Goal: Information Seeking & Learning: Understand process/instructions

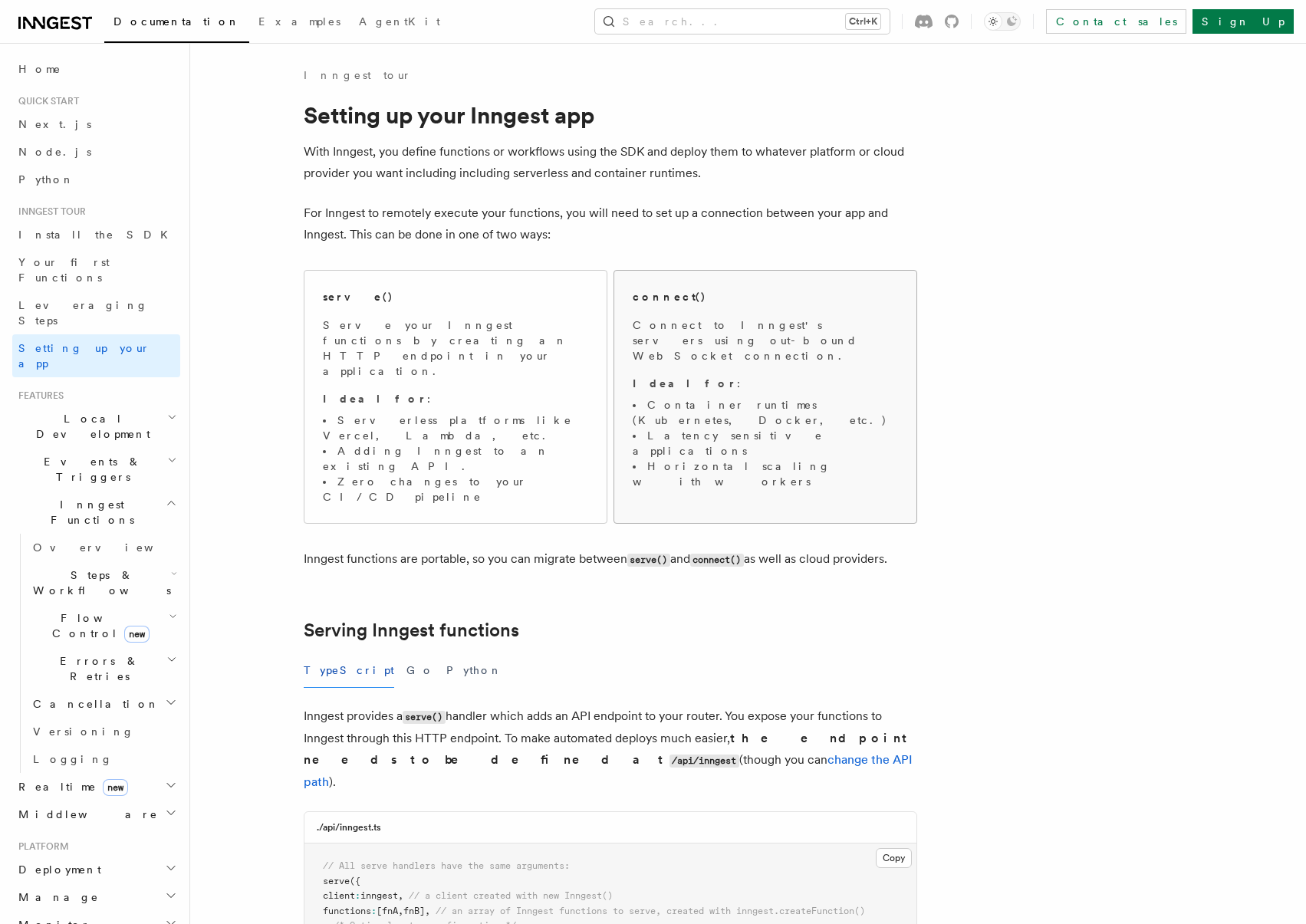
click at [763, 354] on span "Connect to Inngest's servers using out-bound WebSocket connection. Ideal for : …" at bounding box center [765, 403] width 266 height 172
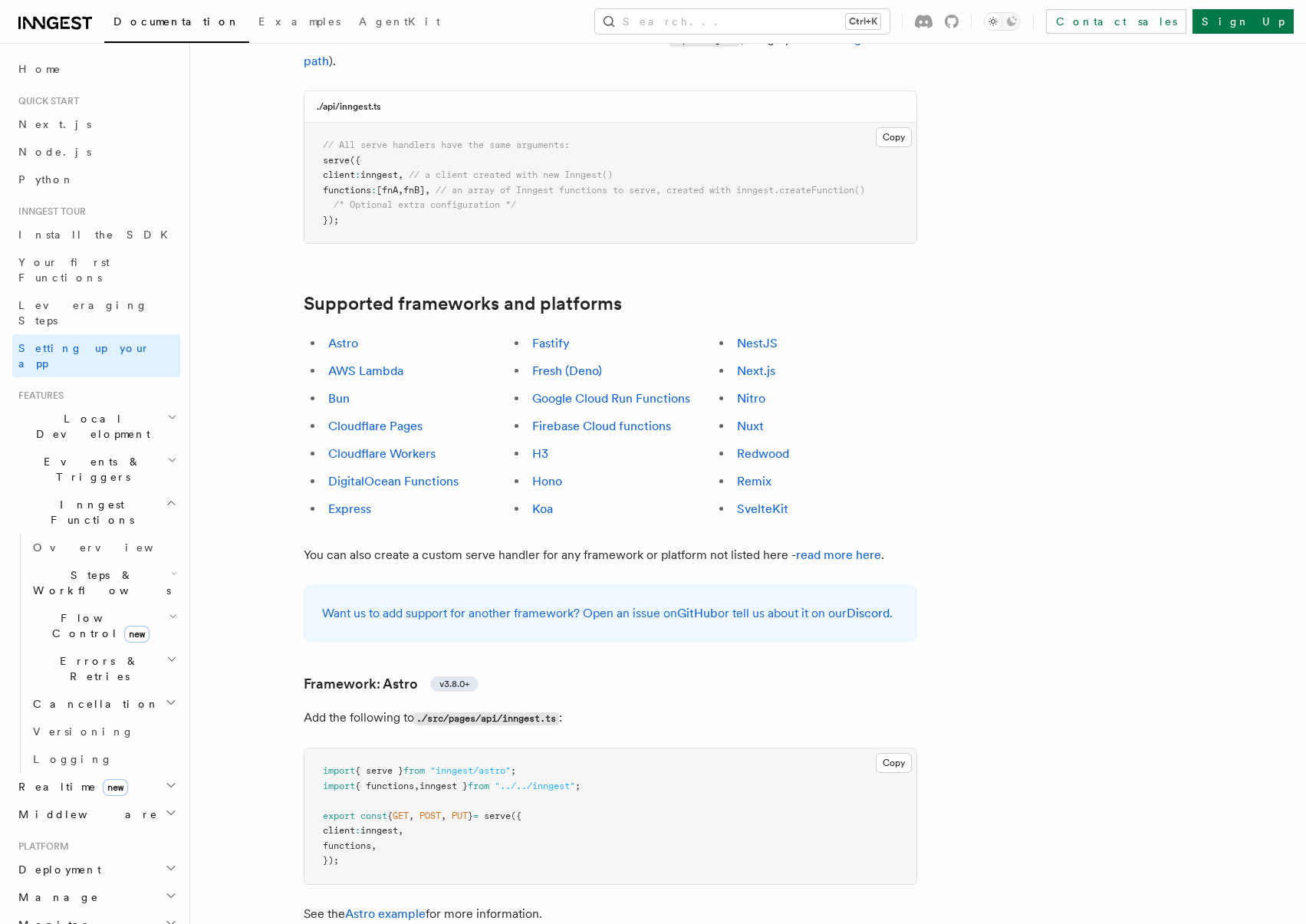
scroll to position [690, 0]
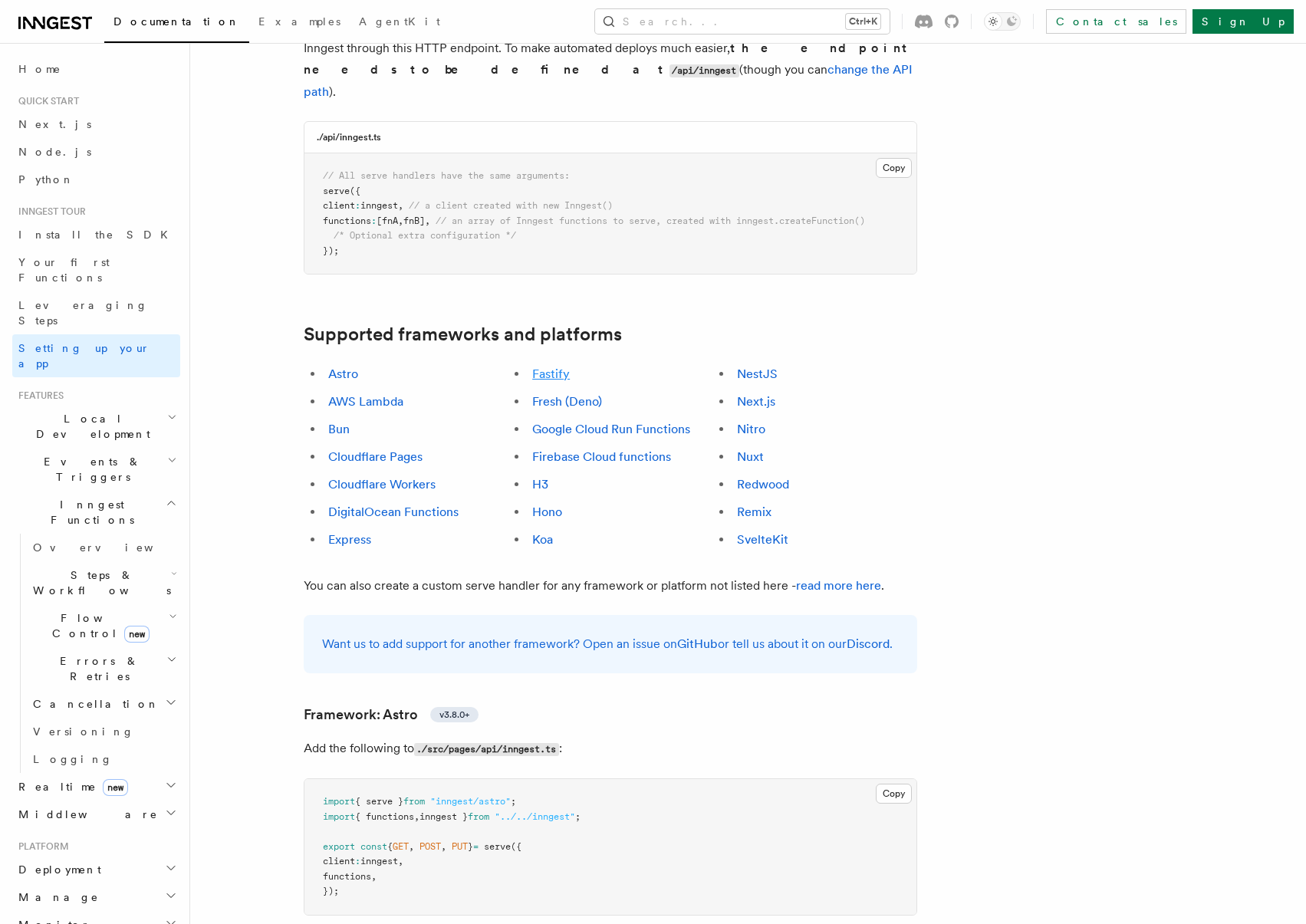
click at [552, 367] on link "Fastify" at bounding box center [551, 375] width 38 height 15
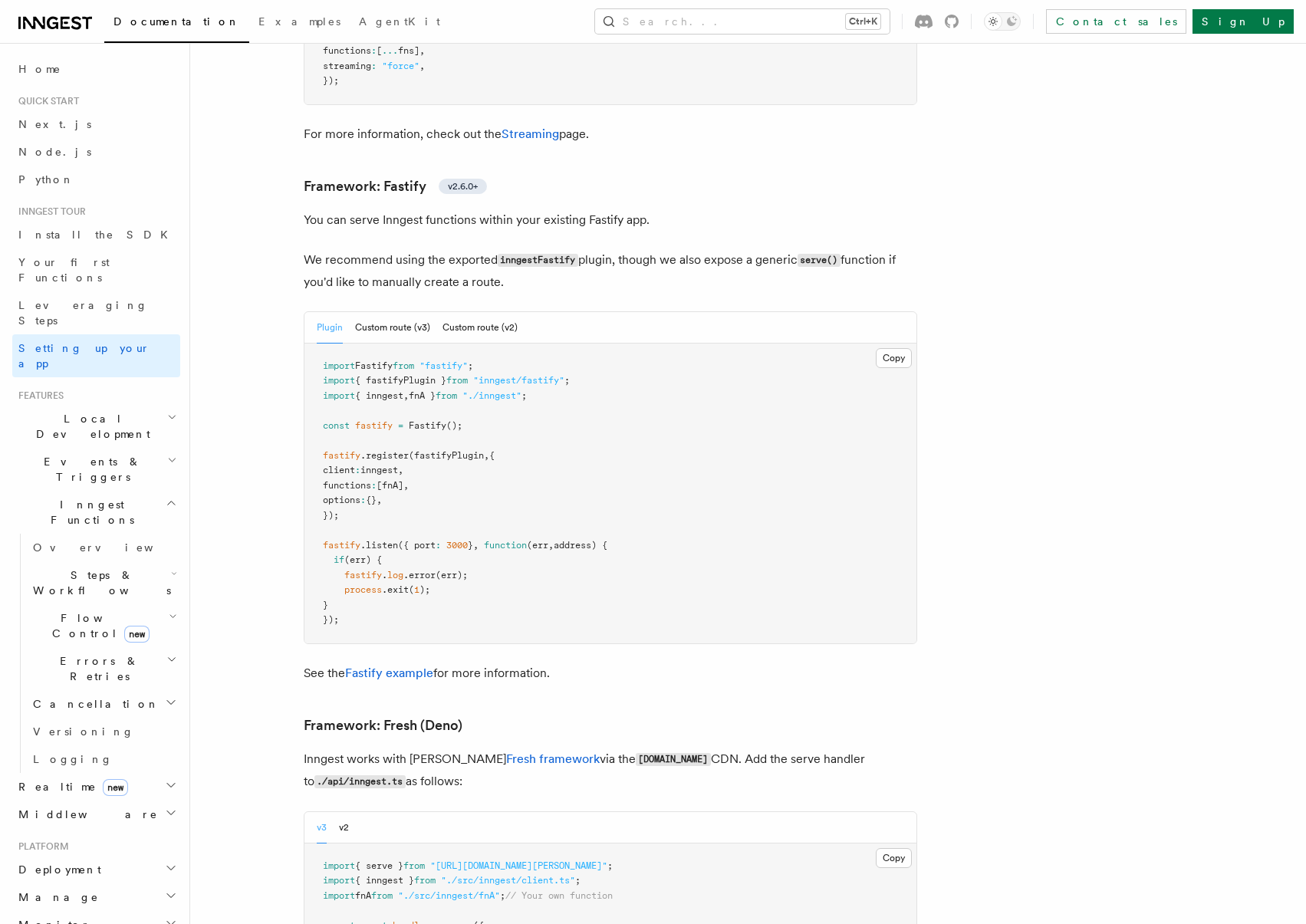
scroll to position [4715, 0]
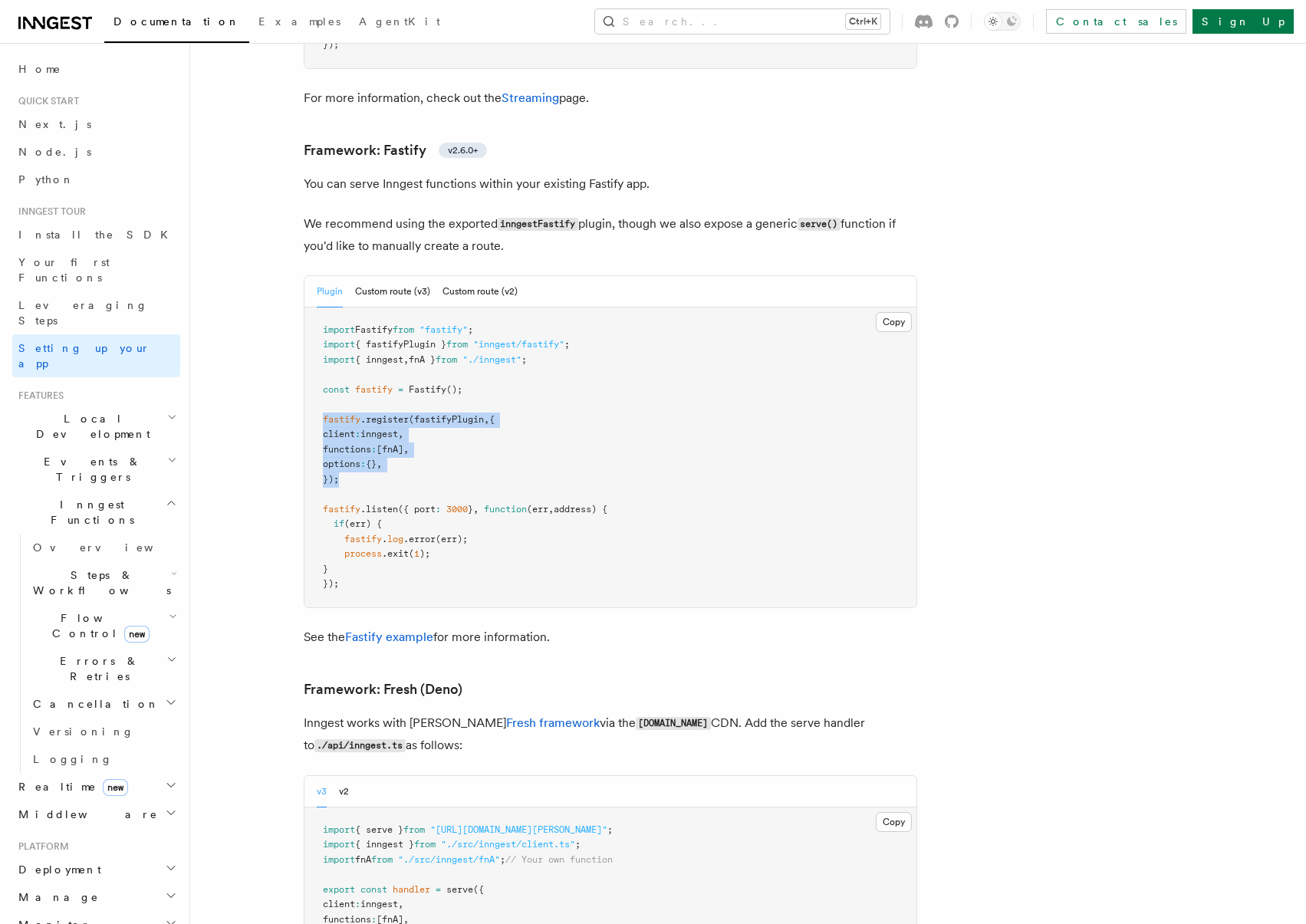
drag, startPoint x: 376, startPoint y: 408, endPoint x: 308, endPoint y: 355, distance: 86.2
click at [308, 355] on pre "import Fastify from "fastify" ; import { fastifyPlugin } from "inngest/fastify"…" at bounding box center [610, 457] width 612 height 300
copy code "fastify .register (fastifyPlugin , { client : inngest , functions : [fnA] , opt…"
click at [520, 331] on pre "import Fastify from "fastify" ; import { fastifyPlugin } from "inngest/fastify"…" at bounding box center [610, 457] width 612 height 300
click at [405, 630] on link "Fastify example" at bounding box center [390, 638] width 88 height 15
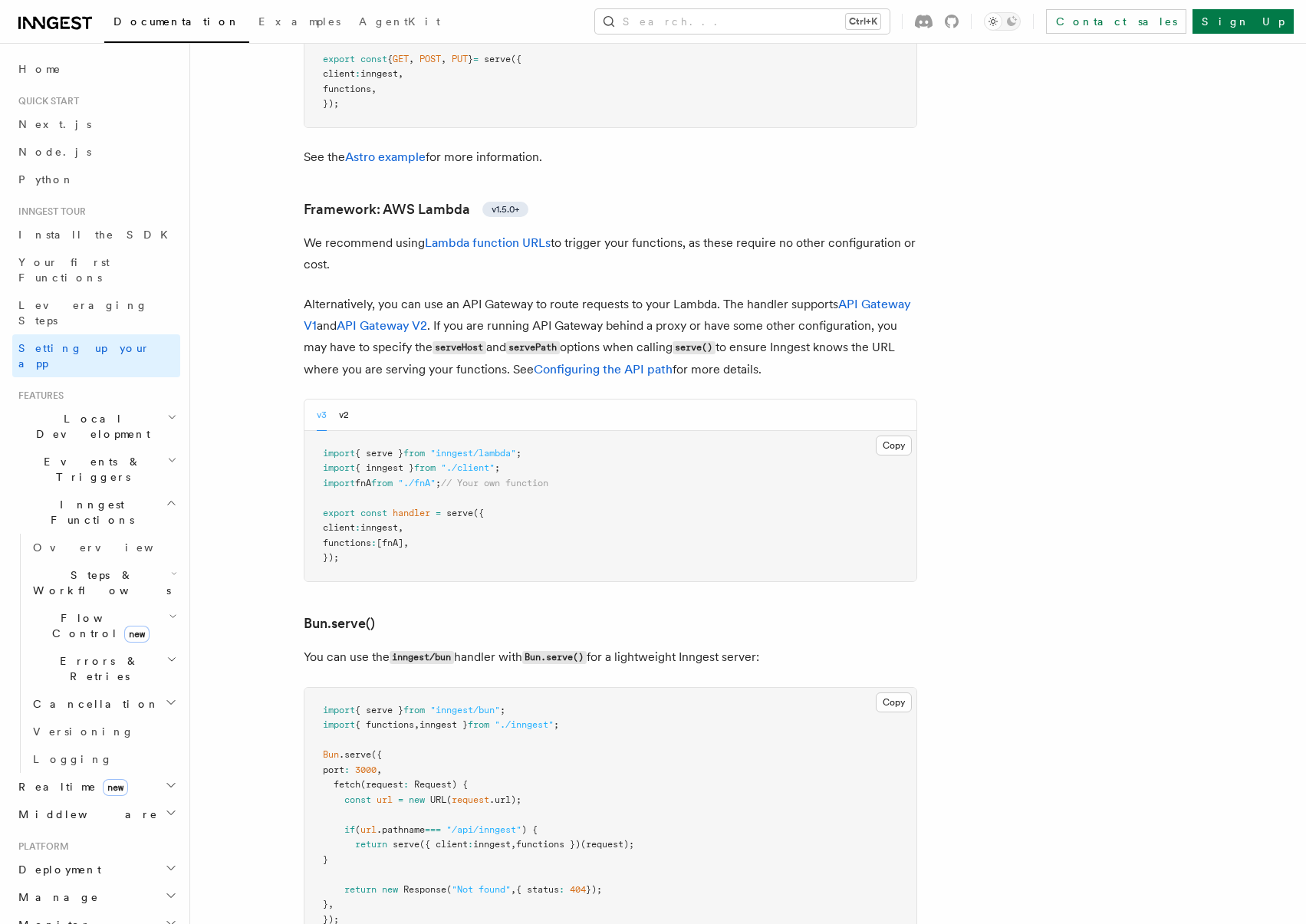
scroll to position [584, 0]
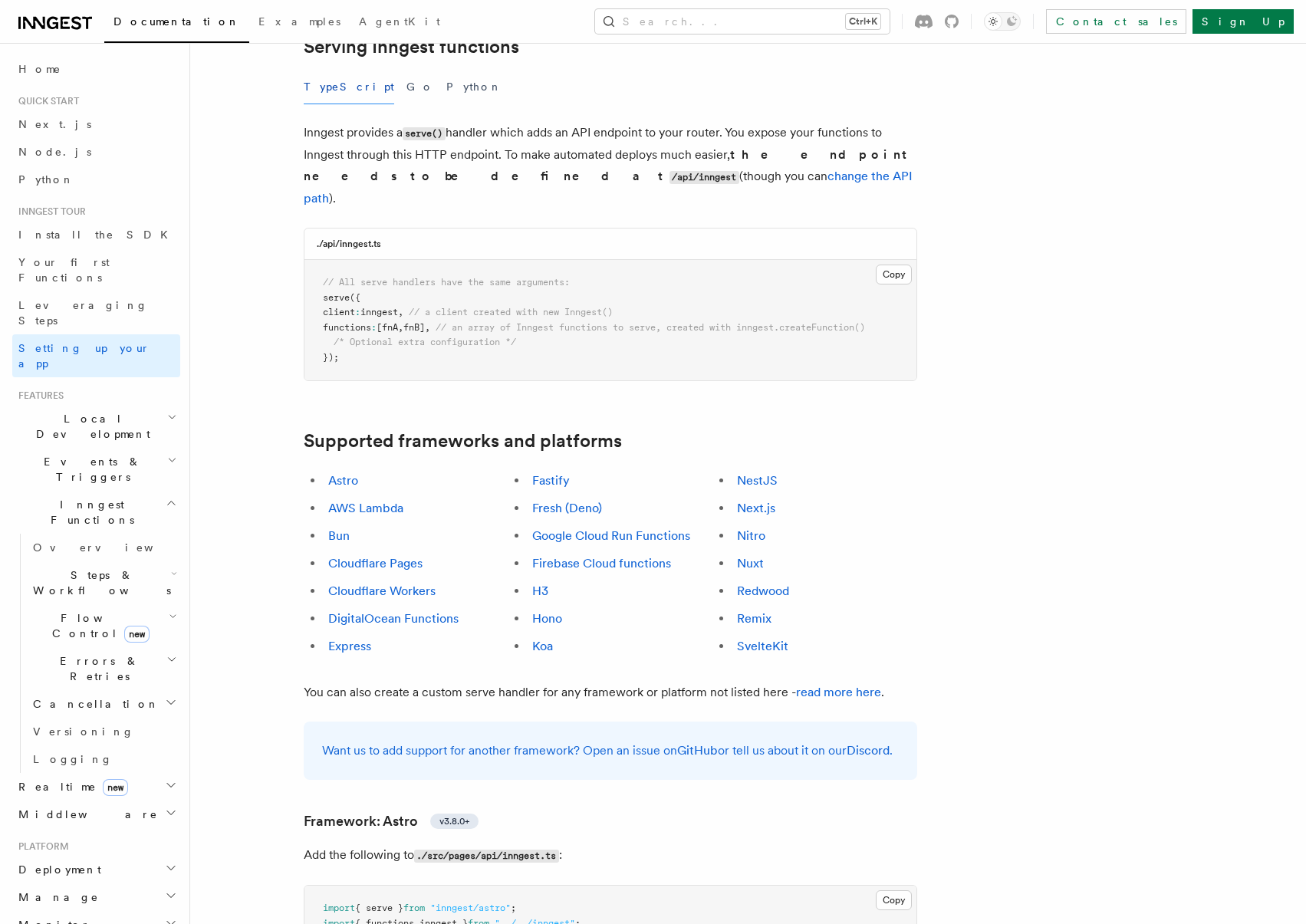
drag, startPoint x: 289, startPoint y: 503, endPoint x: 330, endPoint y: 286, distance: 220.8
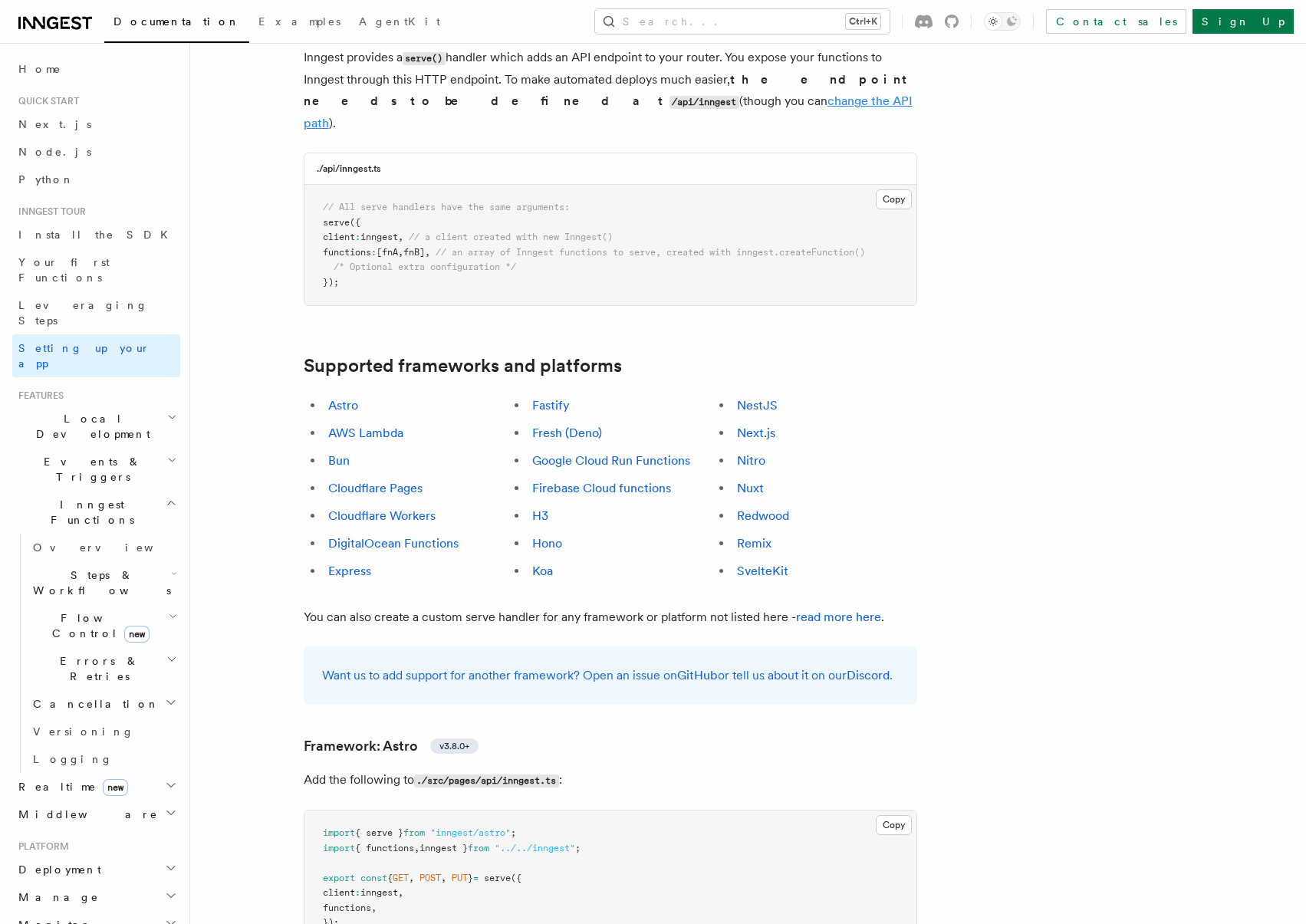
scroll to position [690, 0]
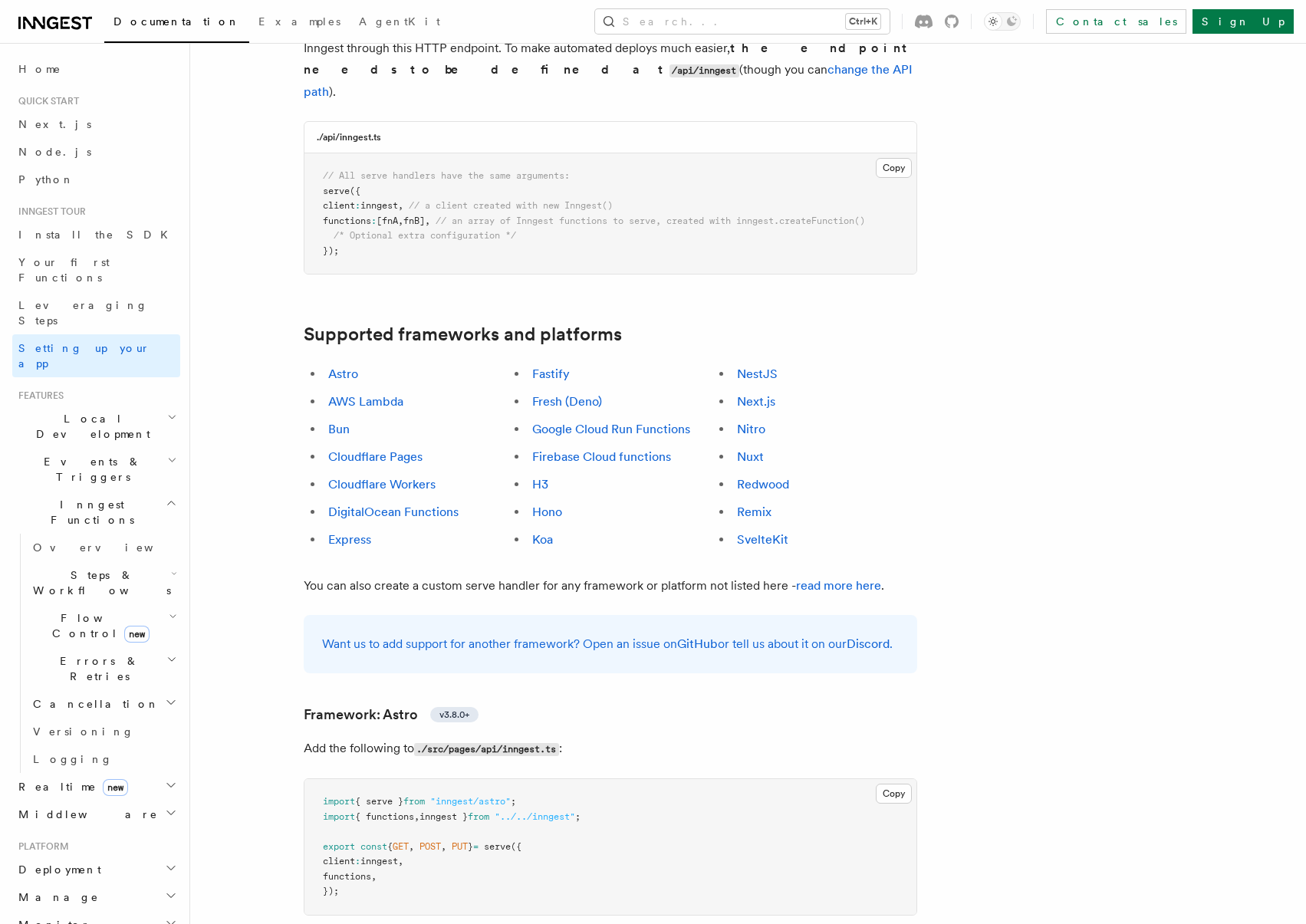
drag, startPoint x: 317, startPoint y: 433, endPoint x: 291, endPoint y: 437, distance: 26.3
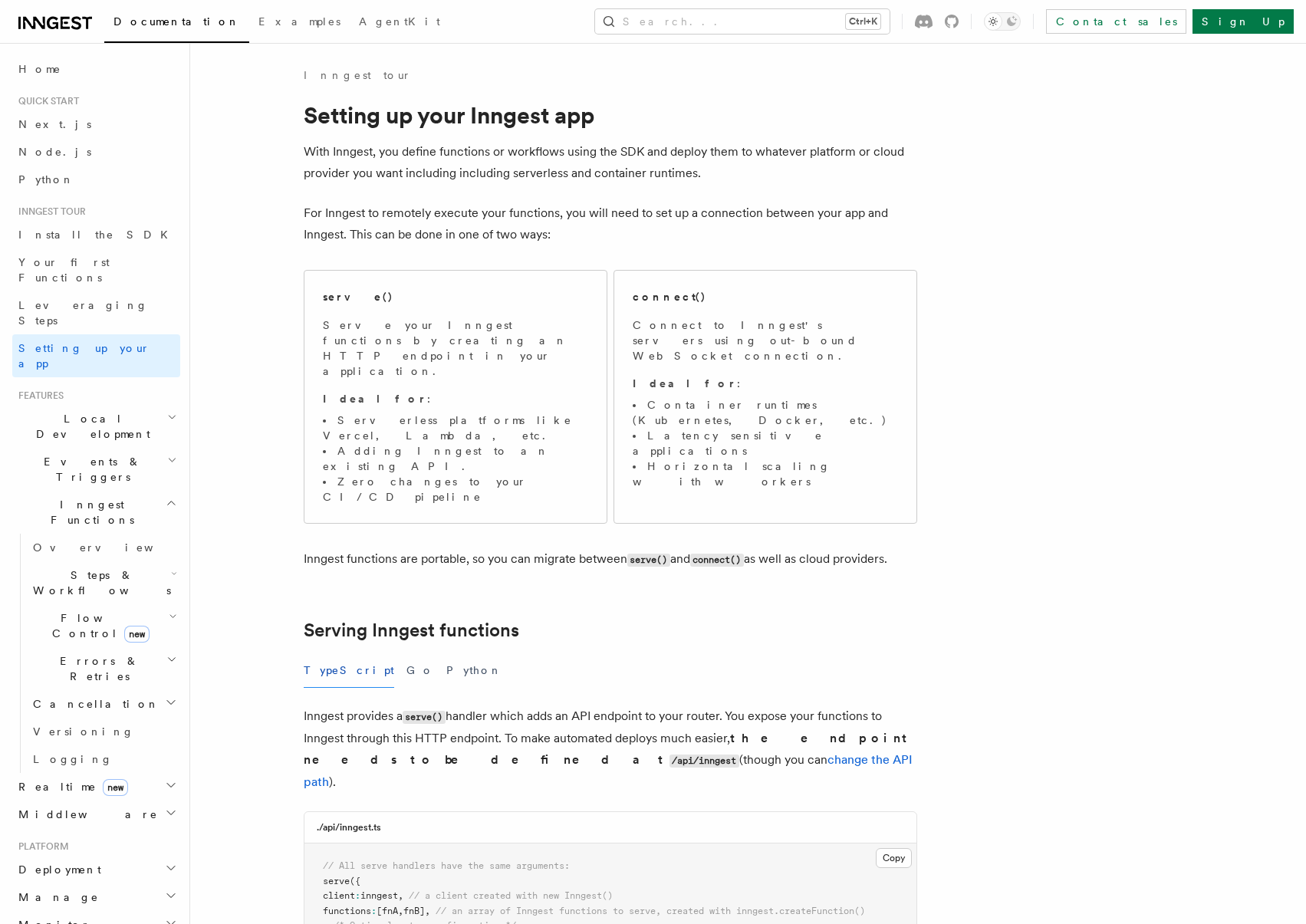
drag, startPoint x: 388, startPoint y: 500, endPoint x: 373, endPoint y: 492, distance: 17.0
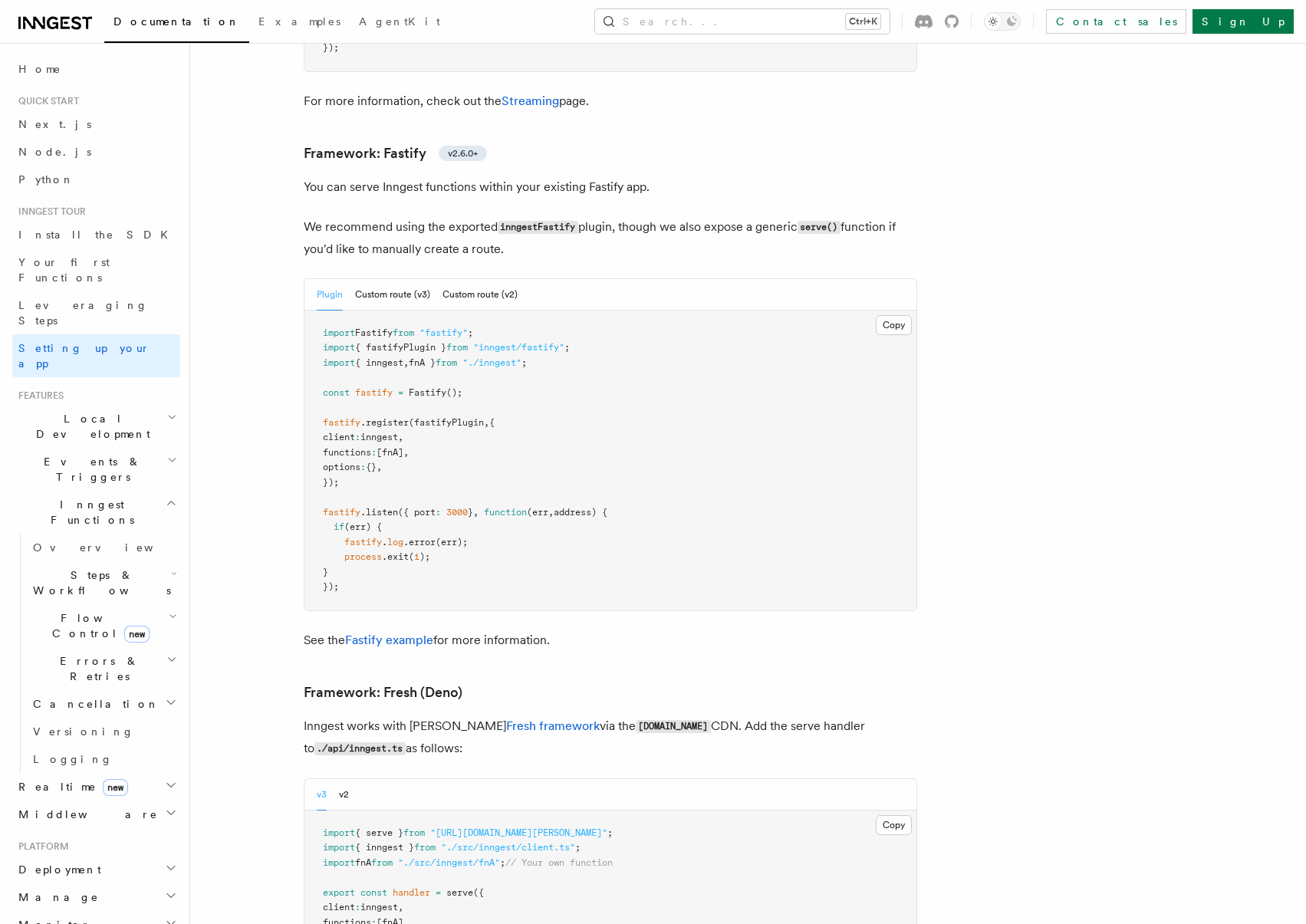
scroll to position [4715, 0]
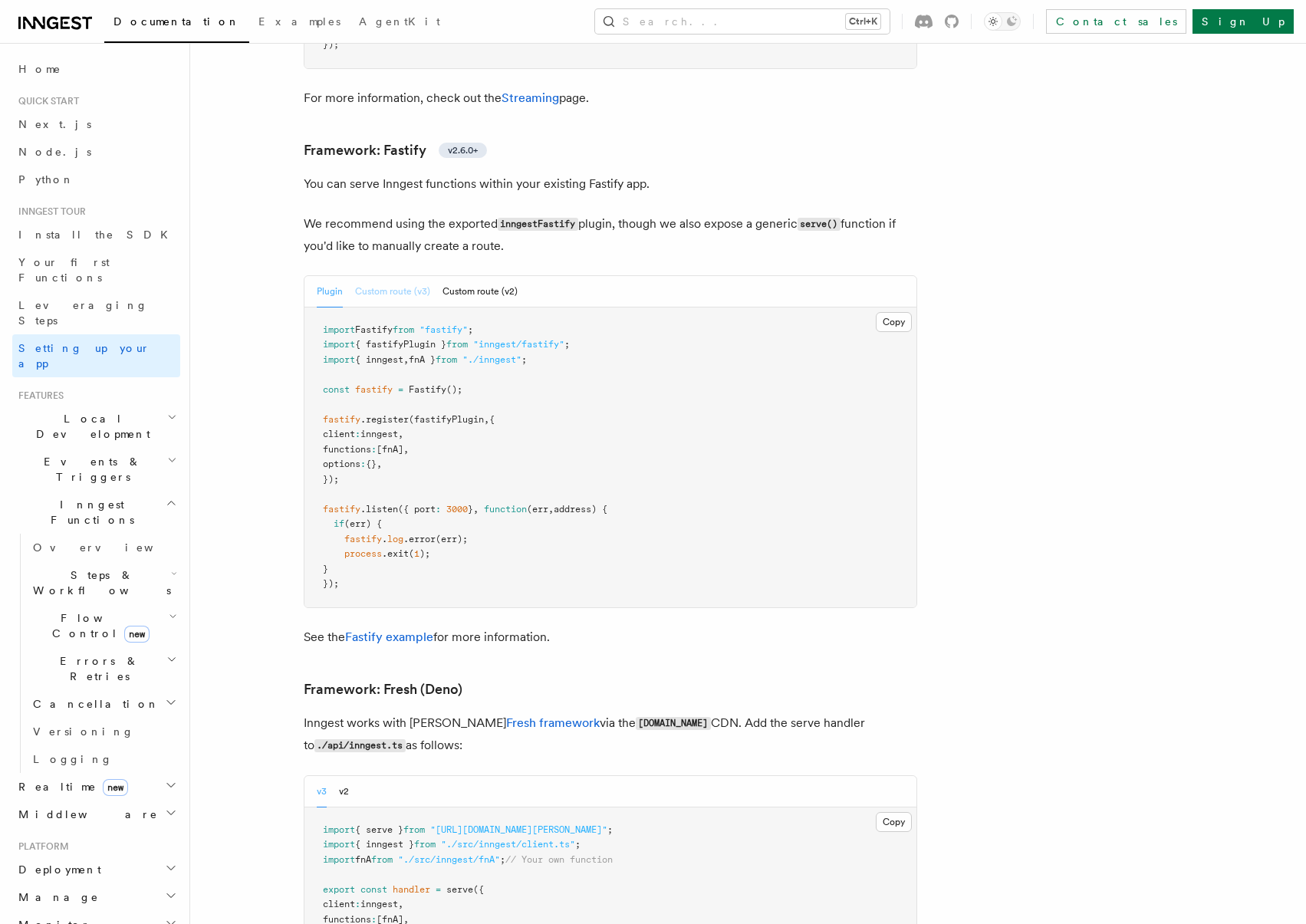
click at [408, 276] on button "Custom route (v3)" at bounding box center [392, 291] width 75 height 31
click at [485, 276] on button "Custom route (v2)" at bounding box center [480, 291] width 75 height 31
click at [413, 276] on button "Custom route (v3)" at bounding box center [392, 291] width 75 height 31
click at [549, 7] on div "Documentation Examples AgentKit Search... Ctrl+K Contact sales Sign Up" at bounding box center [653, 22] width 1306 height 43
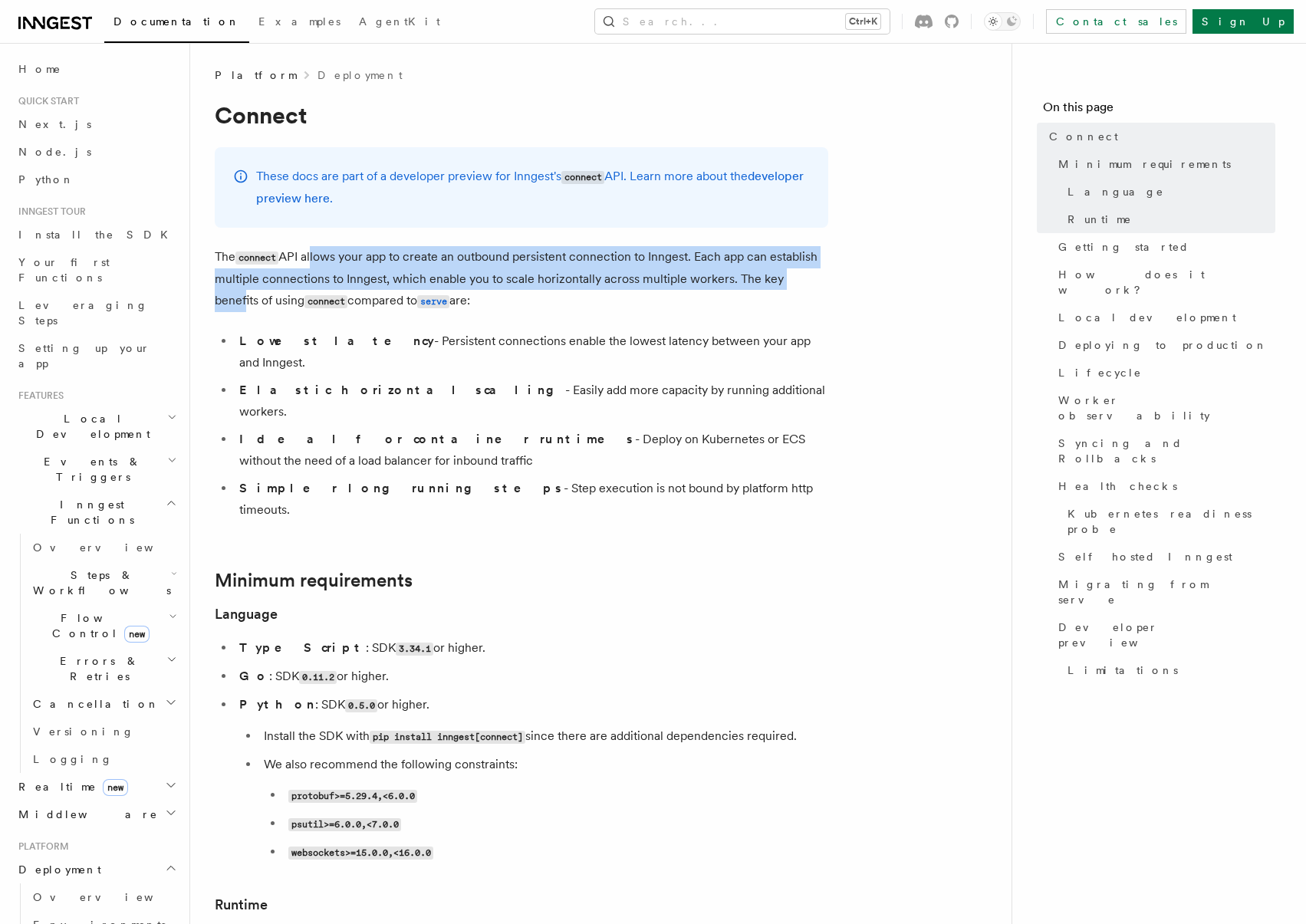
drag, startPoint x: 354, startPoint y: 265, endPoint x: 804, endPoint y: 270, distance: 450.0
click at [804, 270] on p "The connect API allows your app to create an outbound persistent connection to …" at bounding box center [522, 279] width 614 height 66
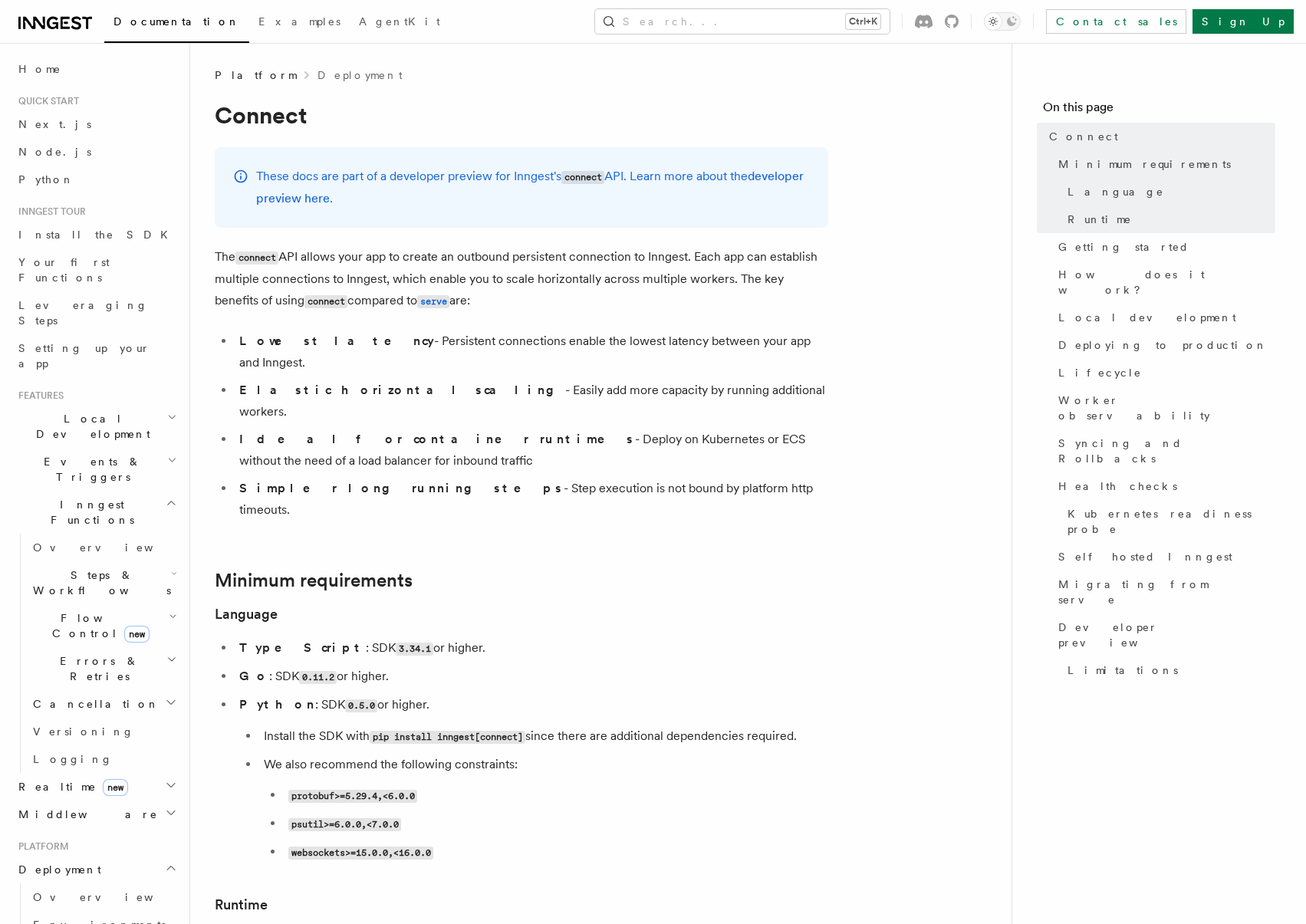
drag, startPoint x: 453, startPoint y: 309, endPoint x: 350, endPoint y: 255, distance: 116.3
click at [350, 255] on p "The connect API allows your app to create an outbound persistent connection to …" at bounding box center [522, 279] width 614 height 66
click at [350, 254] on p "The connect API allows your app to create an outbound persistent connection to …" at bounding box center [522, 279] width 614 height 66
drag, startPoint x: 333, startPoint y: 254, endPoint x: 517, endPoint y: 296, distance: 188.7
click at [517, 296] on p "The connect API allows your app to create an outbound persistent connection to …" at bounding box center [522, 279] width 614 height 66
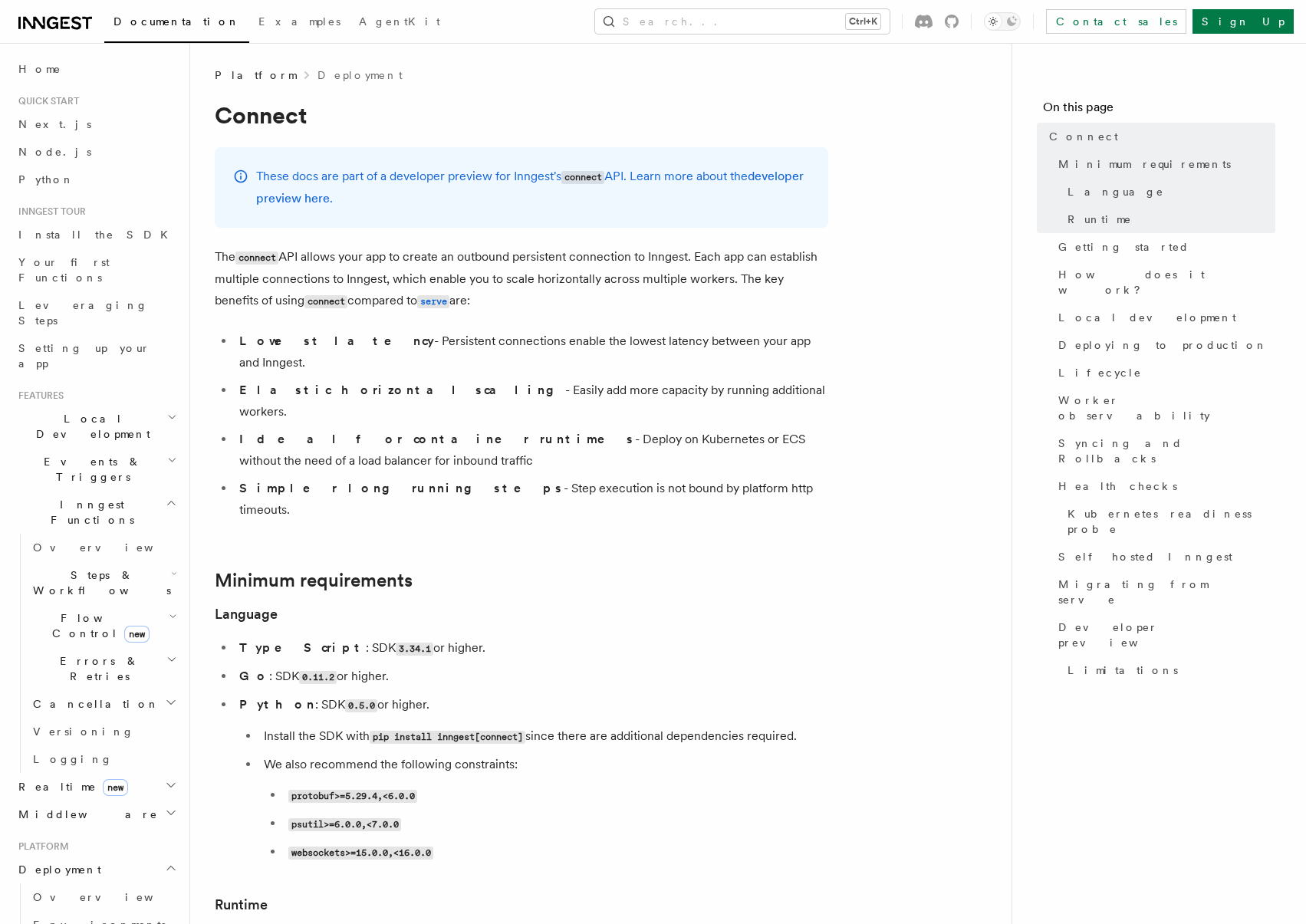
click at [572, 305] on p "The connect API allows your app to create an outbound persistent connection to …" at bounding box center [522, 279] width 614 height 66
click at [582, 174] on code "connect" at bounding box center [583, 177] width 43 height 13
click at [582, 175] on code "connect" at bounding box center [583, 177] width 43 height 13
click at [530, 198] on p "These docs are part of a developer preview for Inngest's connect API. Learn mor…" at bounding box center [533, 187] width 554 height 44
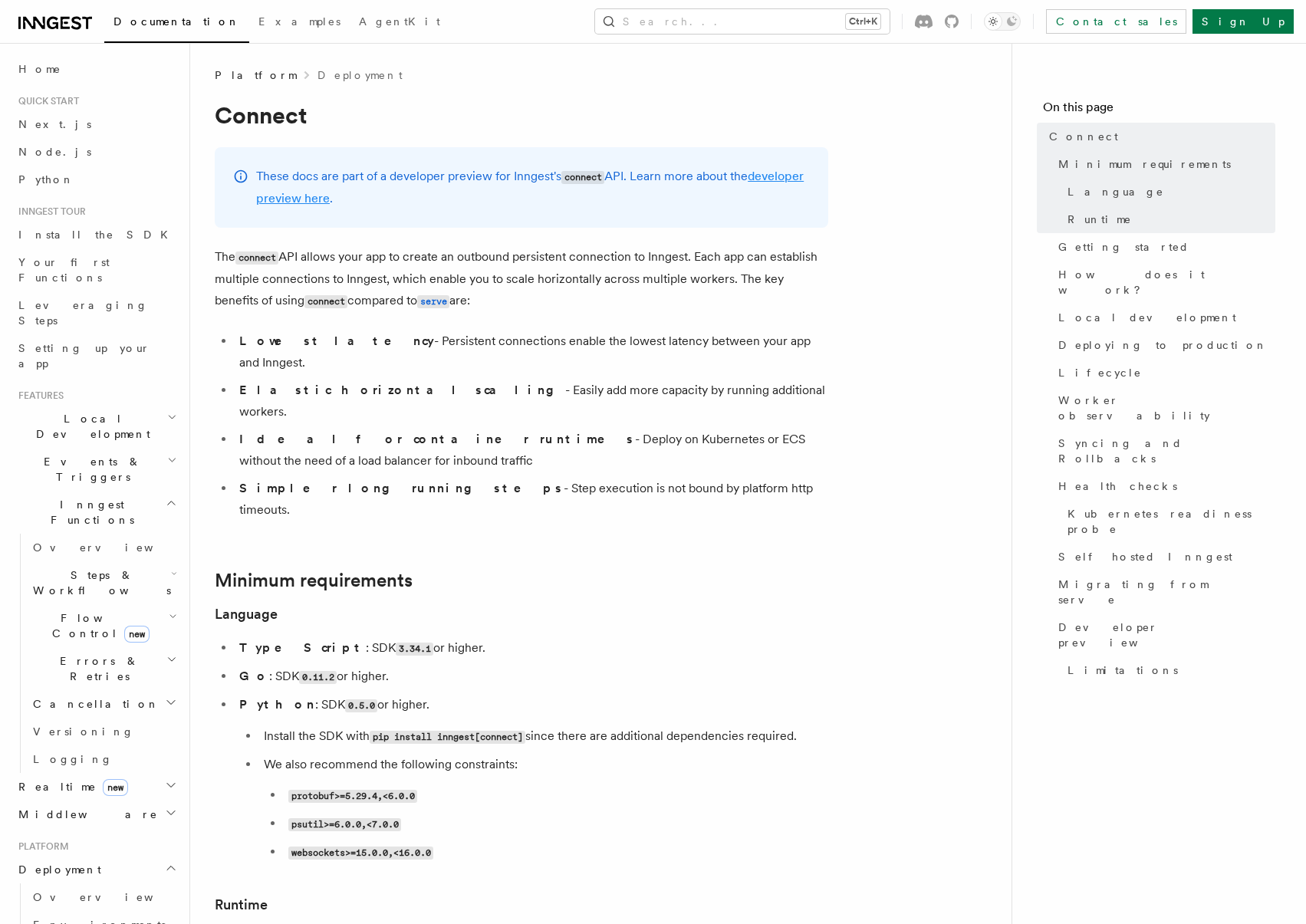
click at [330, 199] on link "developer preview here" at bounding box center [530, 187] width 547 height 37
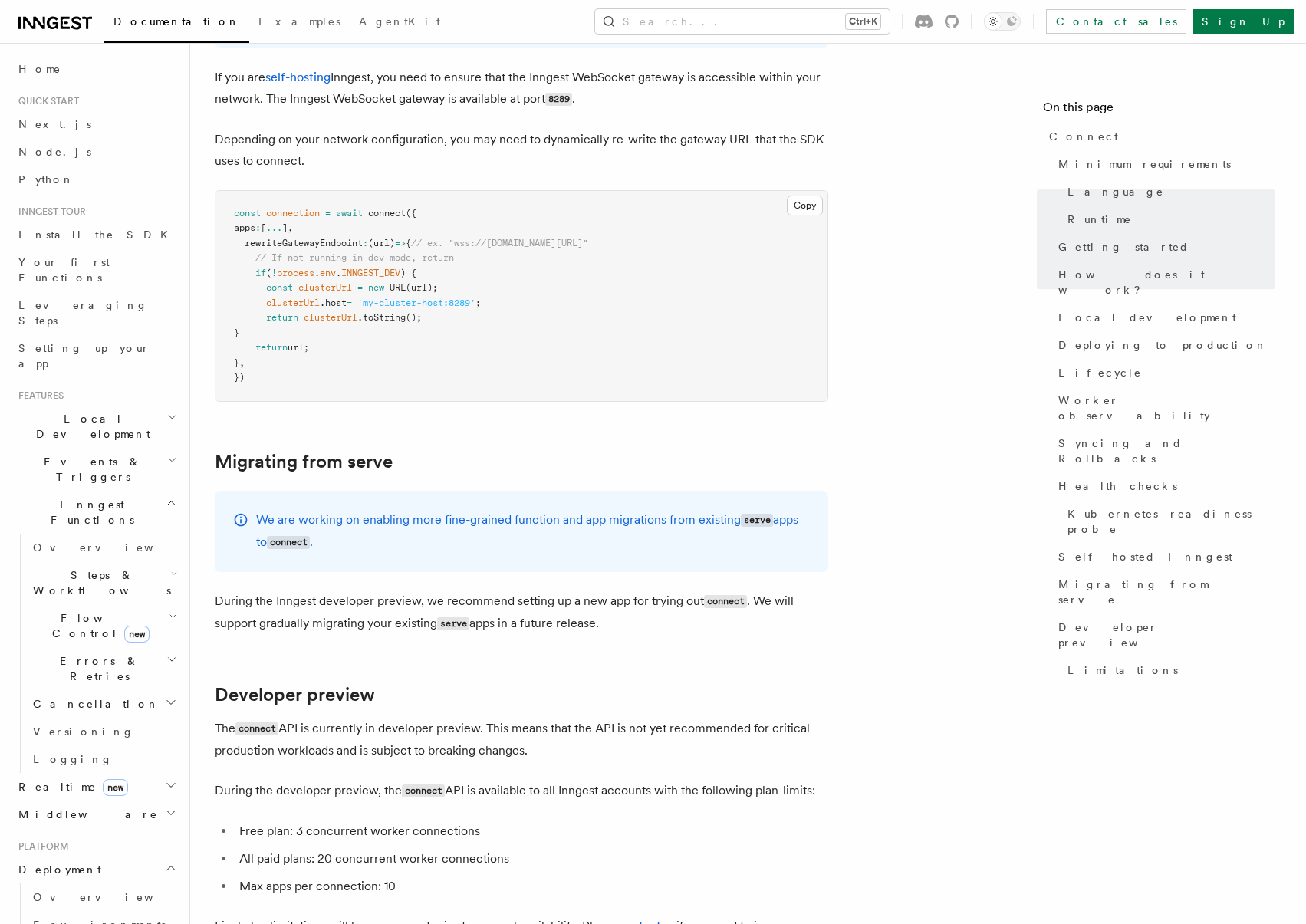
scroll to position [7847, 0]
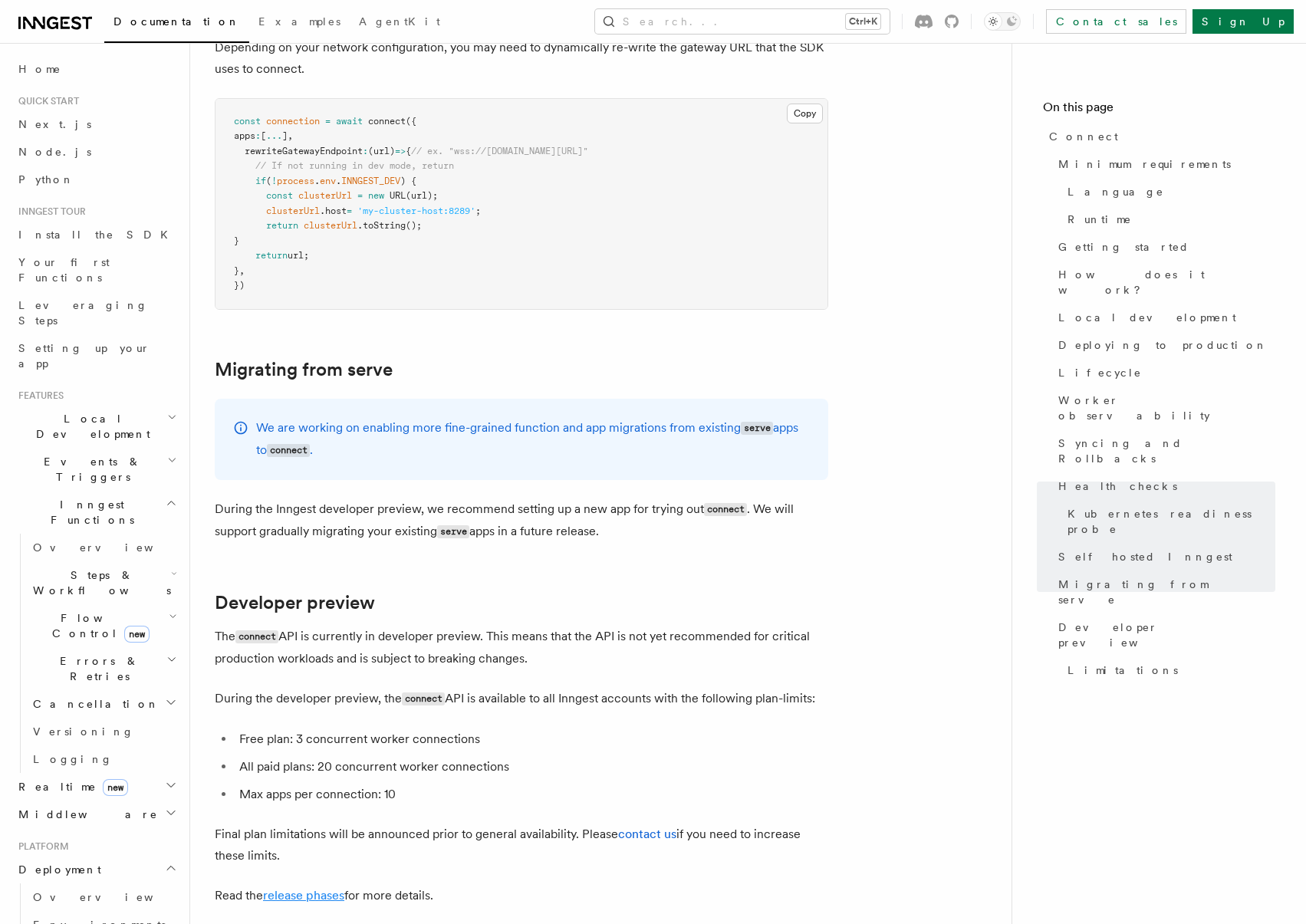
click at [335, 888] on link "release phases" at bounding box center [303, 896] width 82 height 15
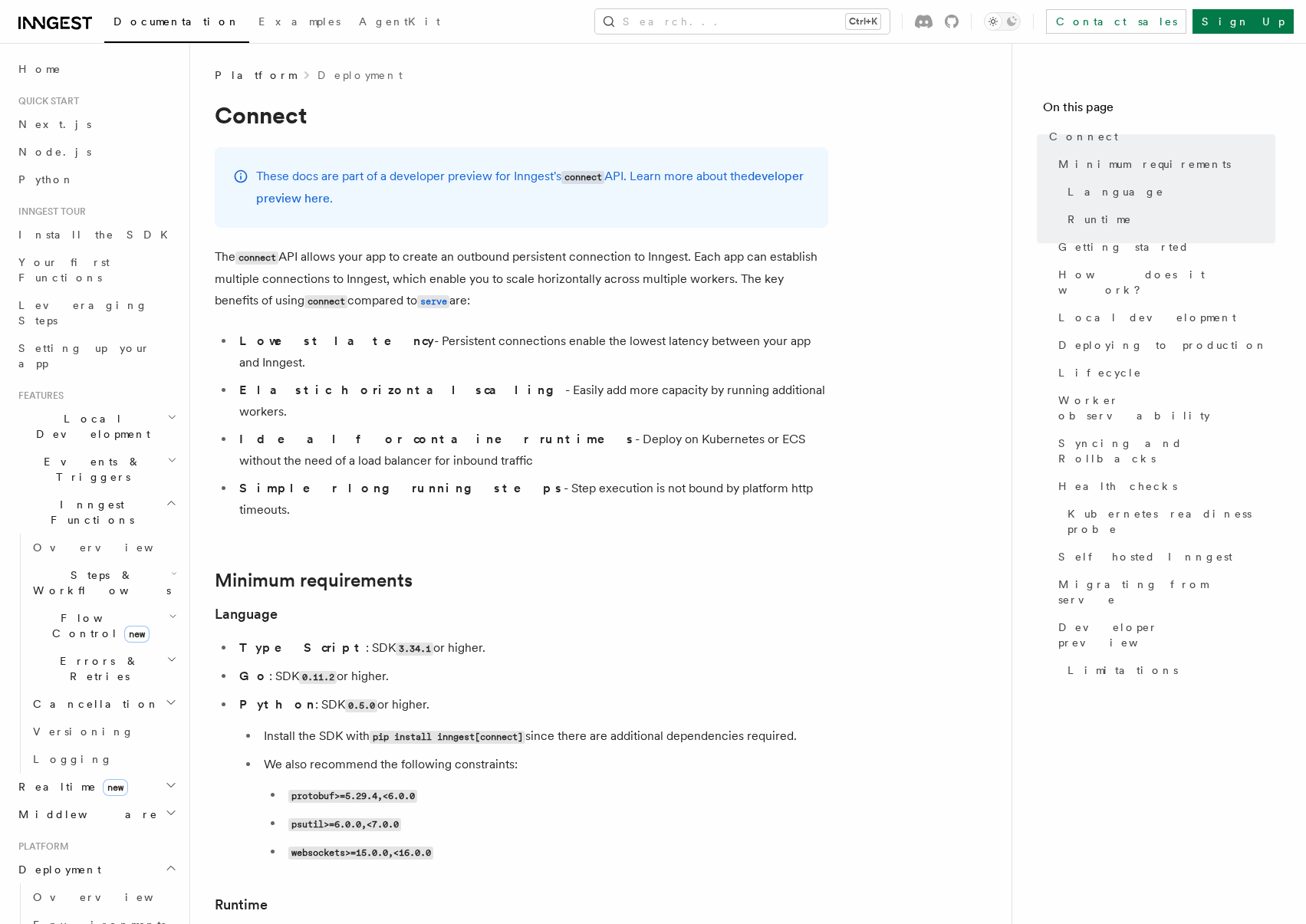
drag, startPoint x: 581, startPoint y: 552, endPoint x: 530, endPoint y: 100, distance: 454.9
drag, startPoint x: 493, startPoint y: 139, endPoint x: 471, endPoint y: 144, distance: 22.6
drag, startPoint x: 636, startPoint y: 100, endPoint x: 585, endPoint y: 82, distance: 54.1
